Goal: Navigation & Orientation: Go to known website

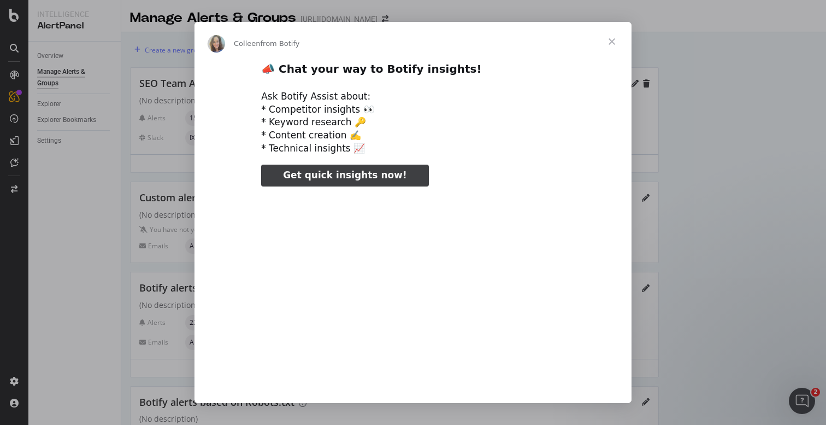
click at [612, 46] on span "Close" at bounding box center [611, 41] width 39 height 39
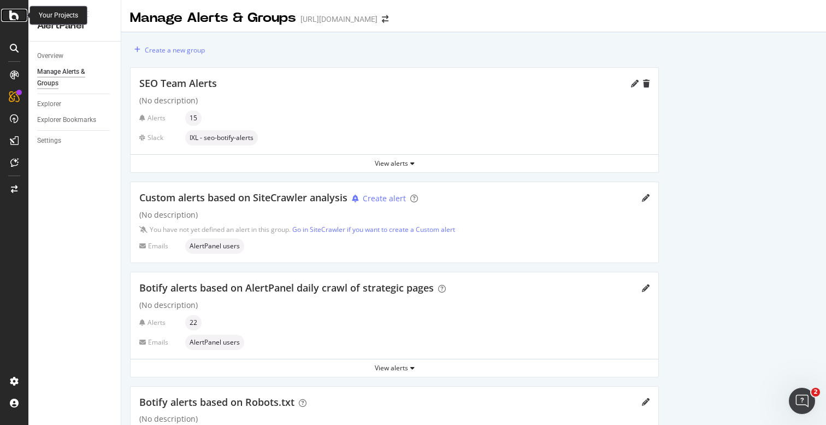
click at [15, 14] on icon at bounding box center [14, 15] width 10 height 13
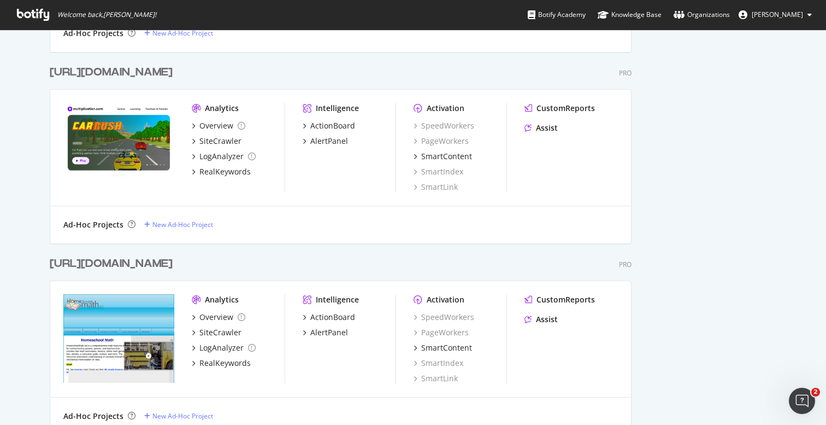
scroll to position [978, 0]
